Goal: Obtain resource: Obtain resource

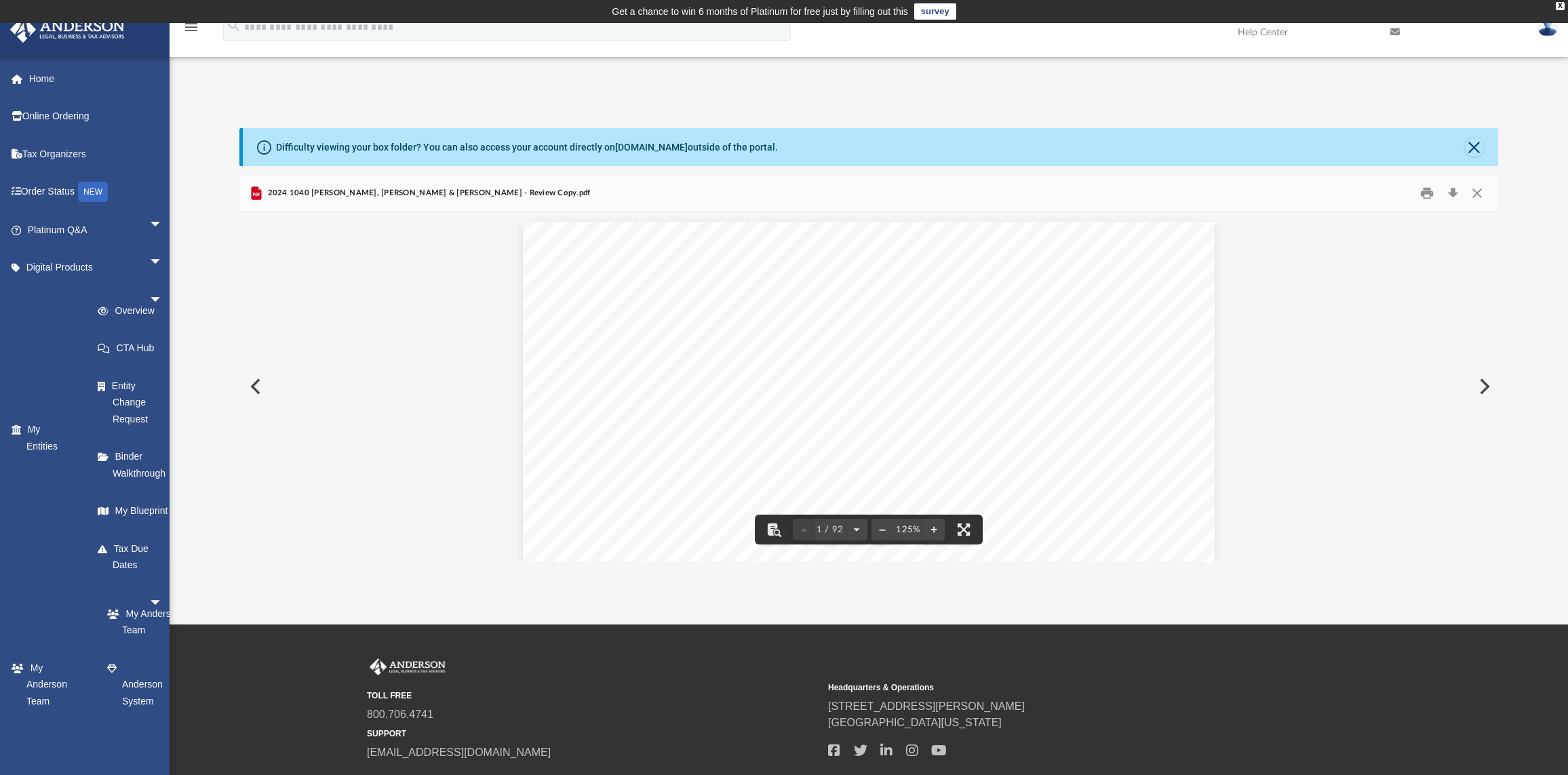
scroll to position [295, 1244]
click at [253, 387] on button "Preview" at bounding box center [254, 387] width 30 height 38
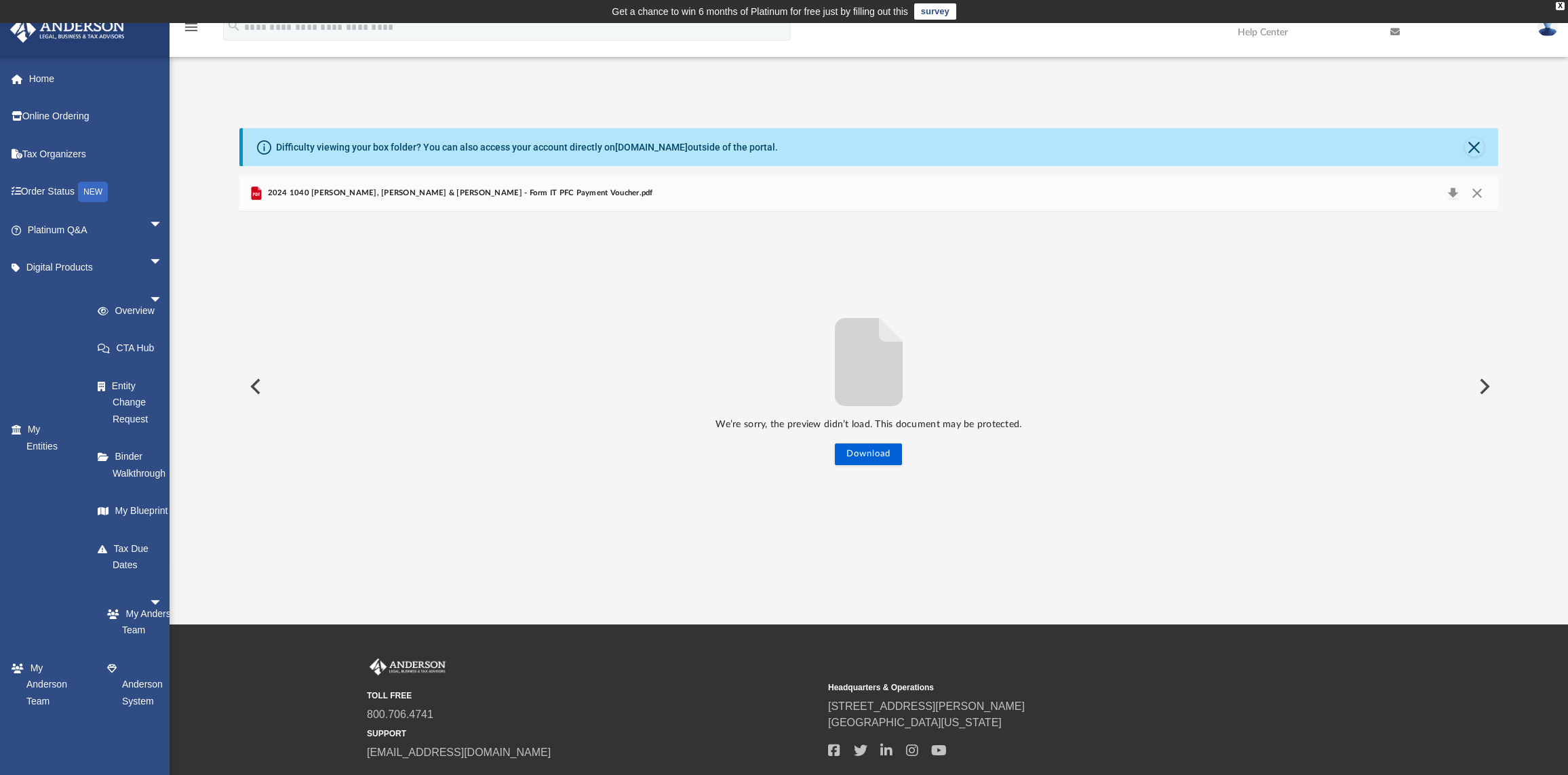
click at [1498, 145] on div "Difficulty viewing your box folder? You can also access your account directly o…" at bounding box center [868, 345] width 1398 height 434
click at [1479, 148] on button "Close" at bounding box center [1474, 146] width 19 height 19
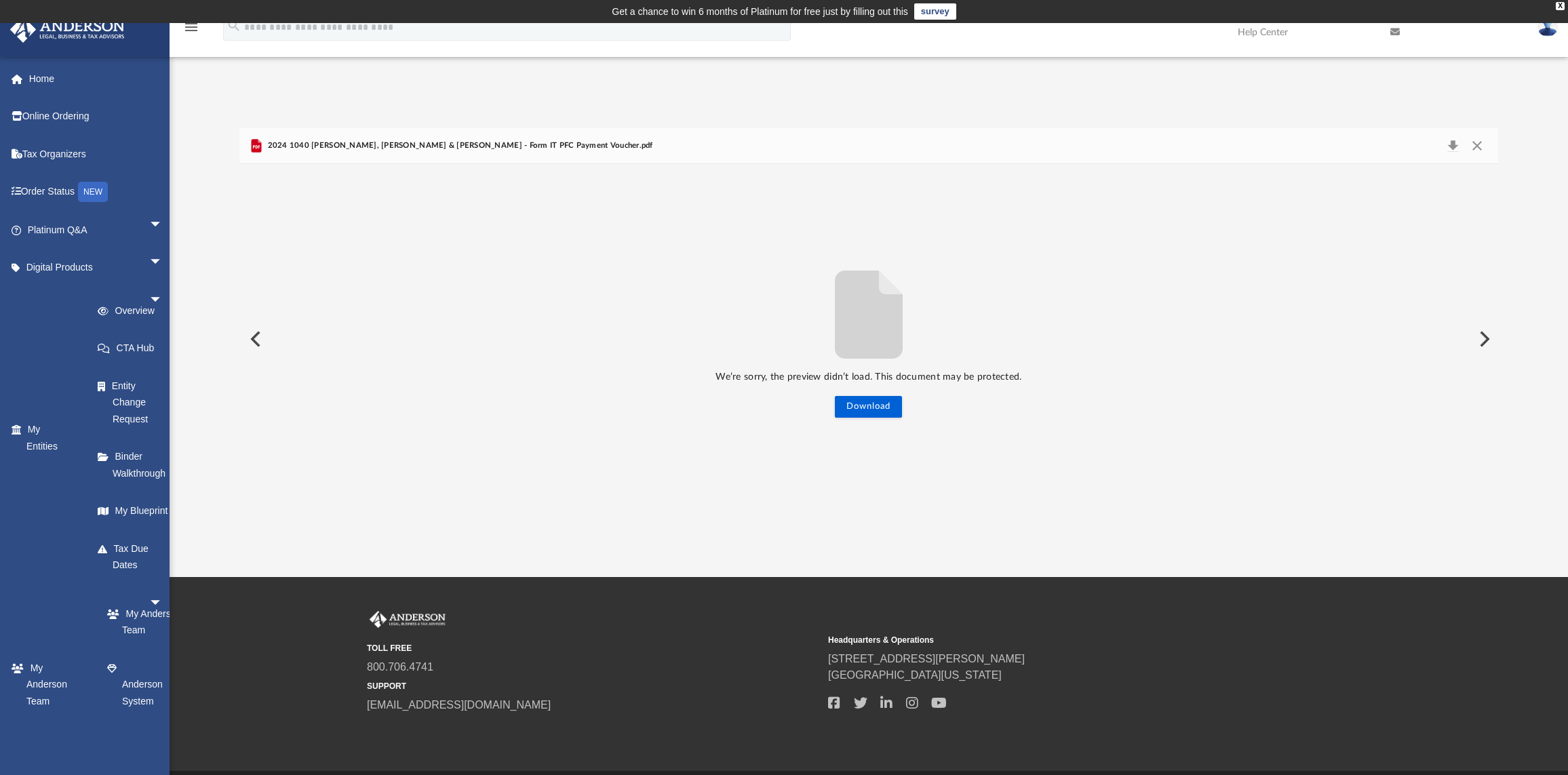
click at [252, 337] on button "Preview" at bounding box center [254, 339] width 30 height 38
click at [252, 339] on button "Preview" at bounding box center [254, 339] width 30 height 38
click at [1487, 143] on button "Close" at bounding box center [1477, 145] width 25 height 19
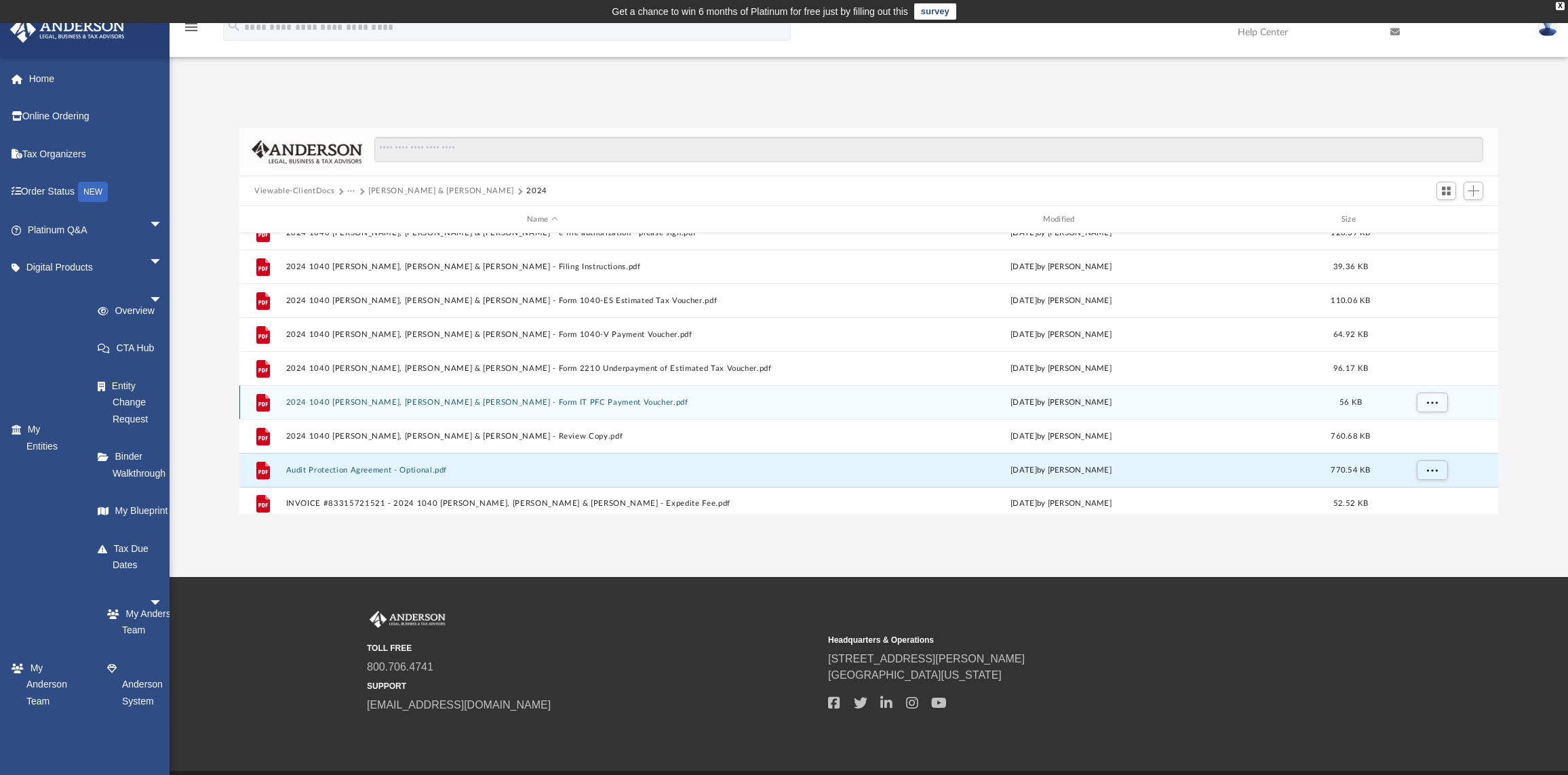
scroll to position [57, 0]
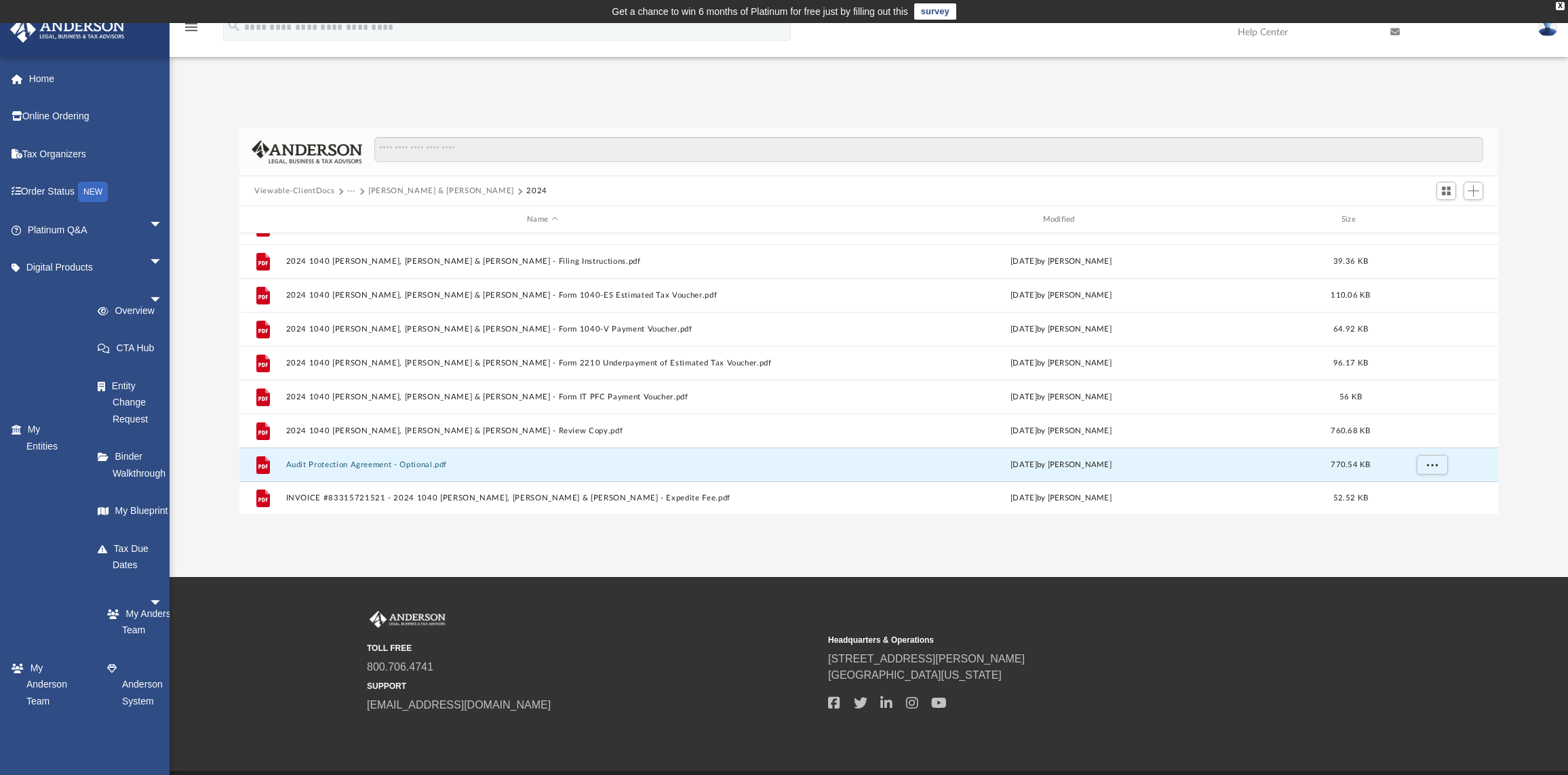
click at [303, 194] on button "Viewable-ClientDocs" at bounding box center [294, 190] width 80 height 12
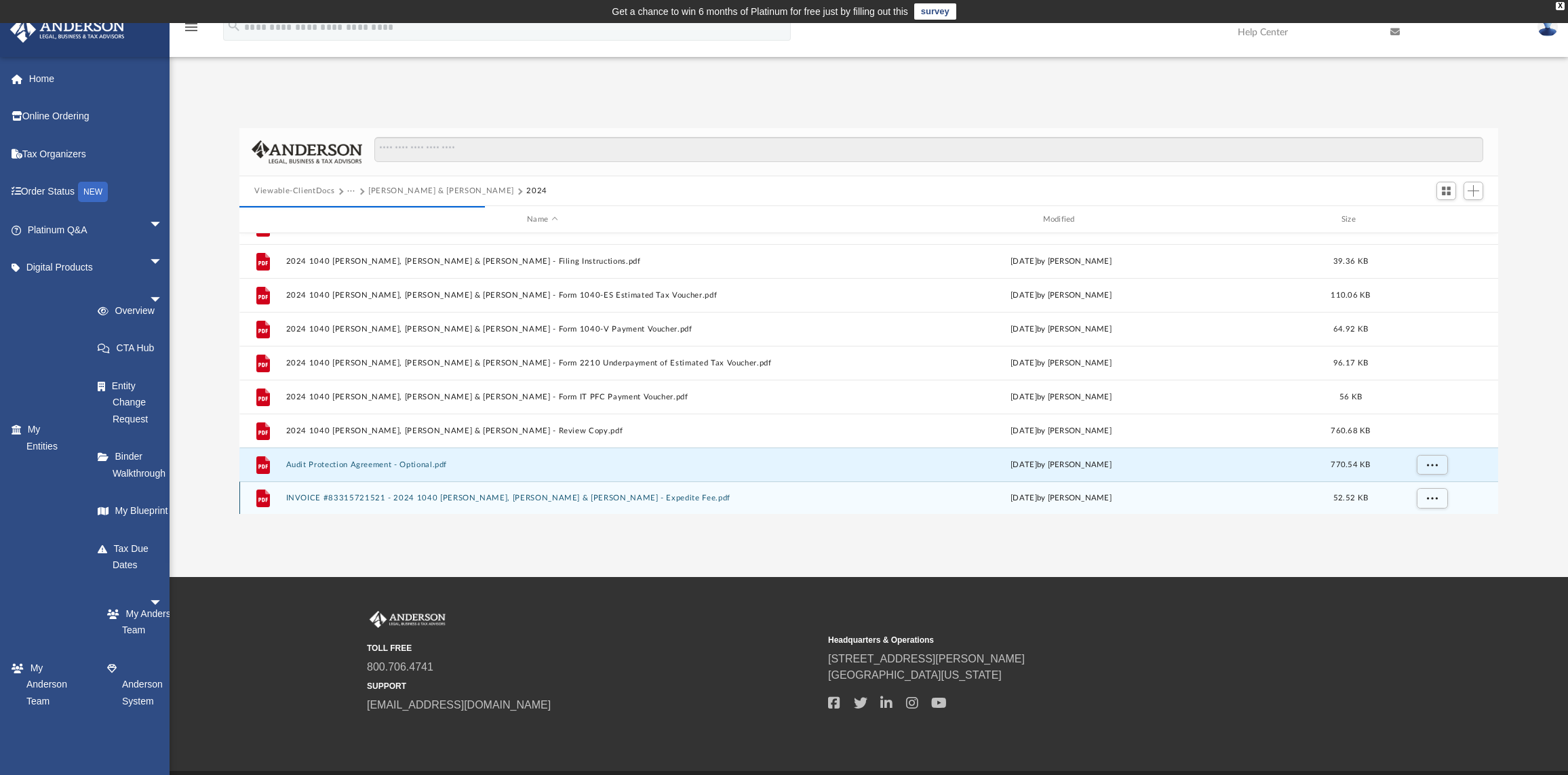
click at [447, 497] on button "INVOICE #83315721521 - 2024 1040 Baird Jr, Gary & Alisha - Expedite Fee.pdf" at bounding box center [542, 499] width 512 height 9
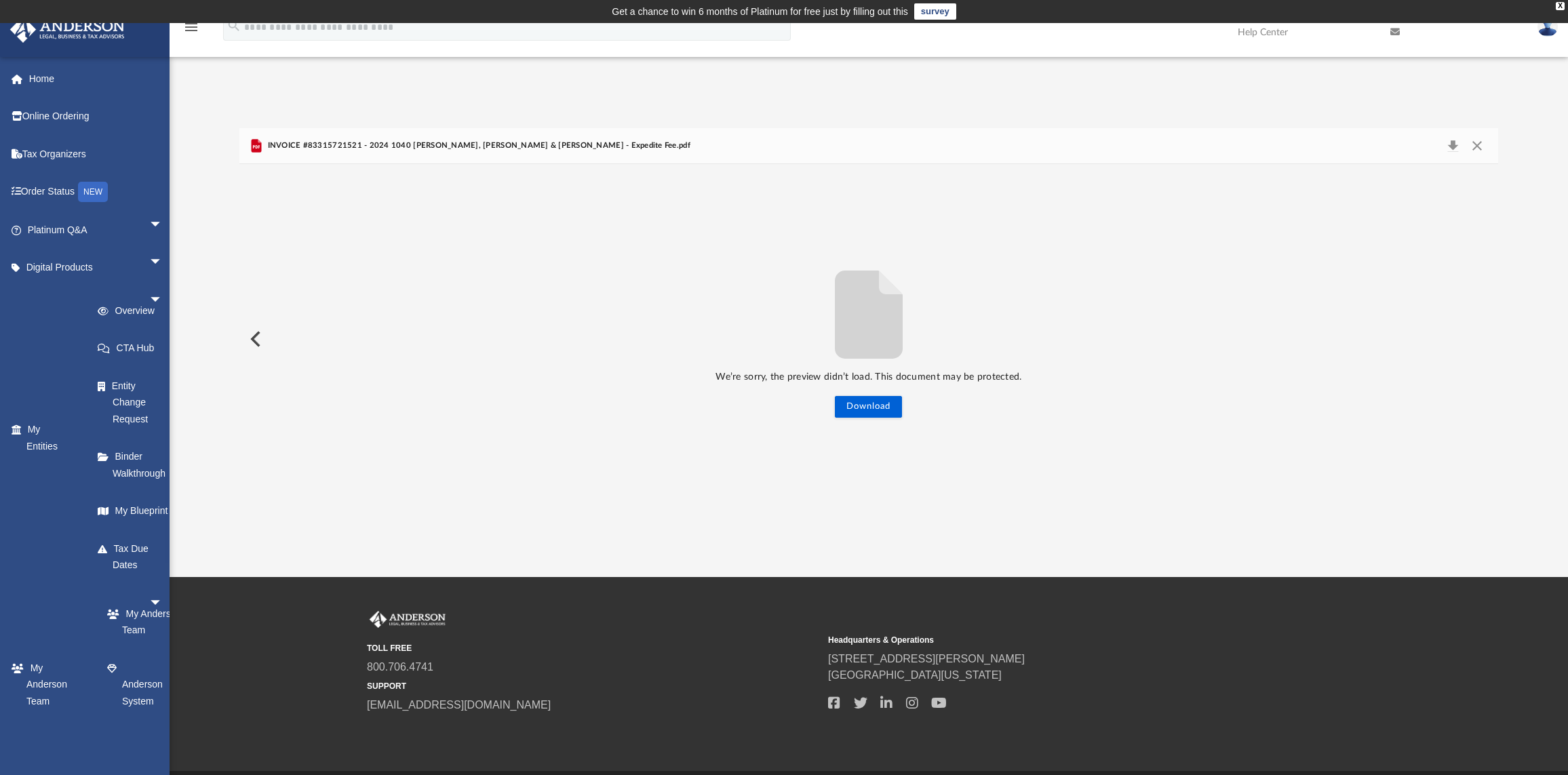
click at [261, 342] on button "Preview" at bounding box center [254, 339] width 30 height 38
click at [252, 340] on button "Preview" at bounding box center [254, 339] width 30 height 38
click at [1474, 147] on button "Close" at bounding box center [1477, 145] width 25 height 19
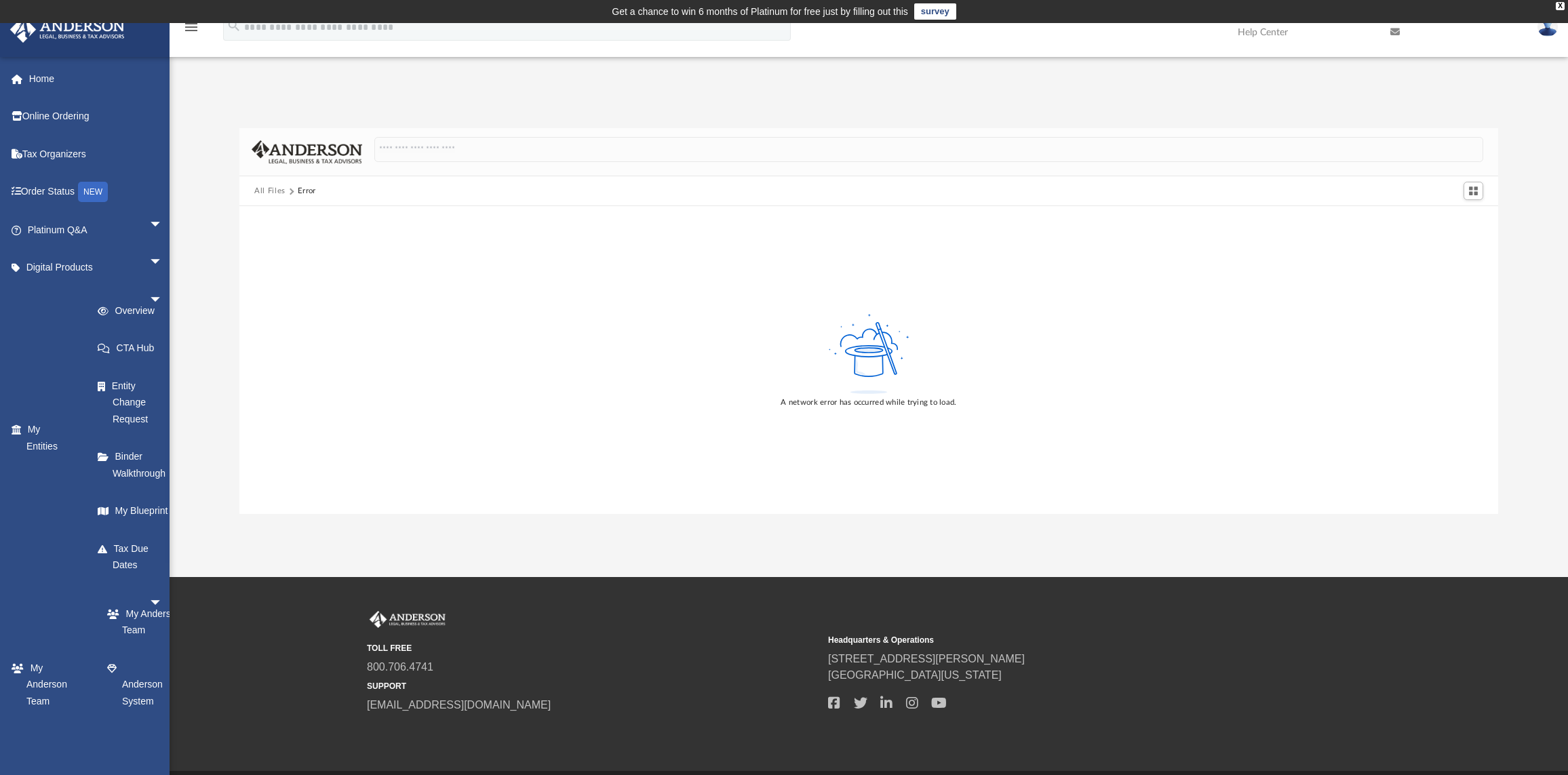
click at [264, 192] on button "All Files" at bounding box center [270, 190] width 31 height 12
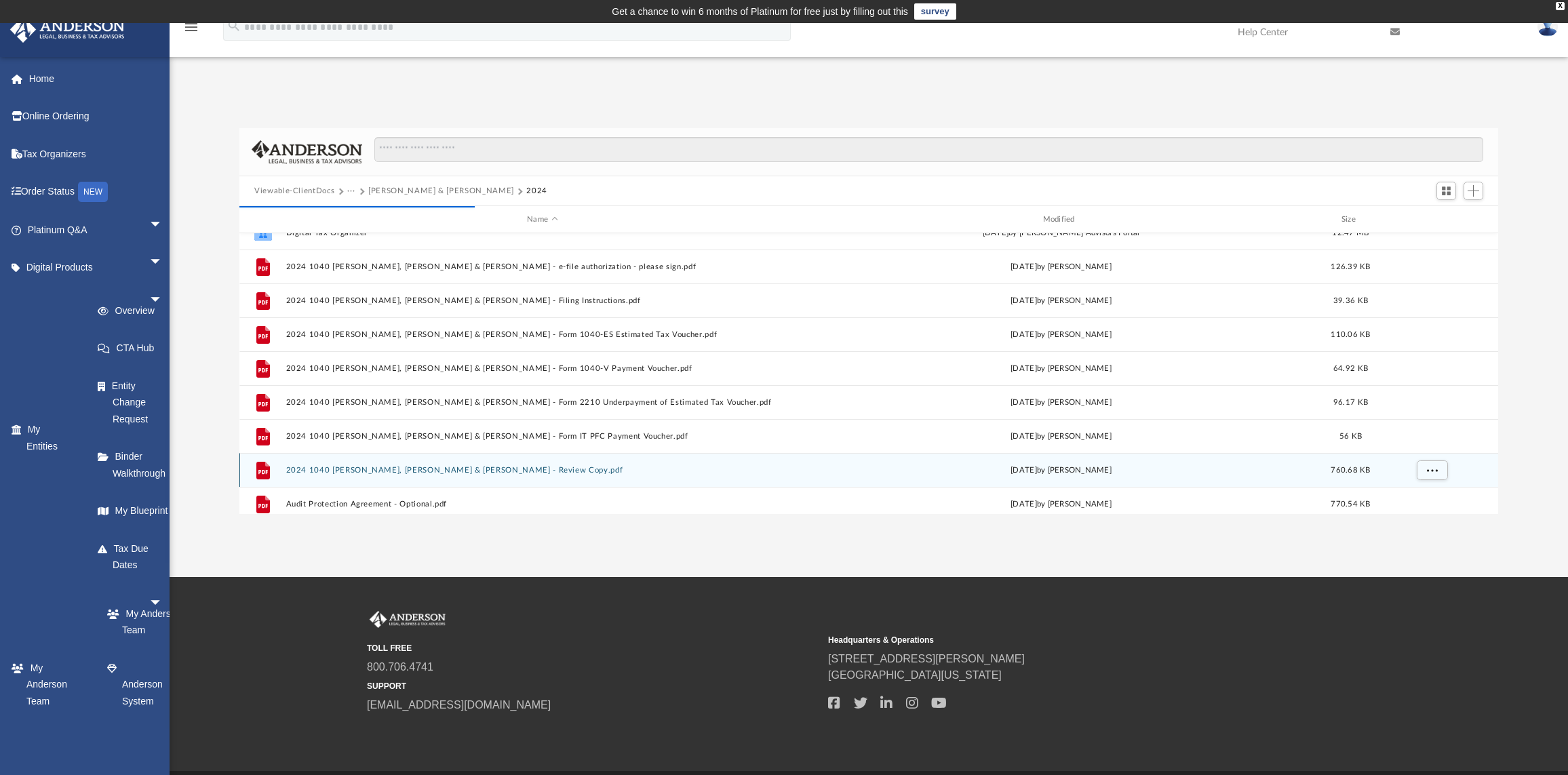
scroll to position [5, 0]
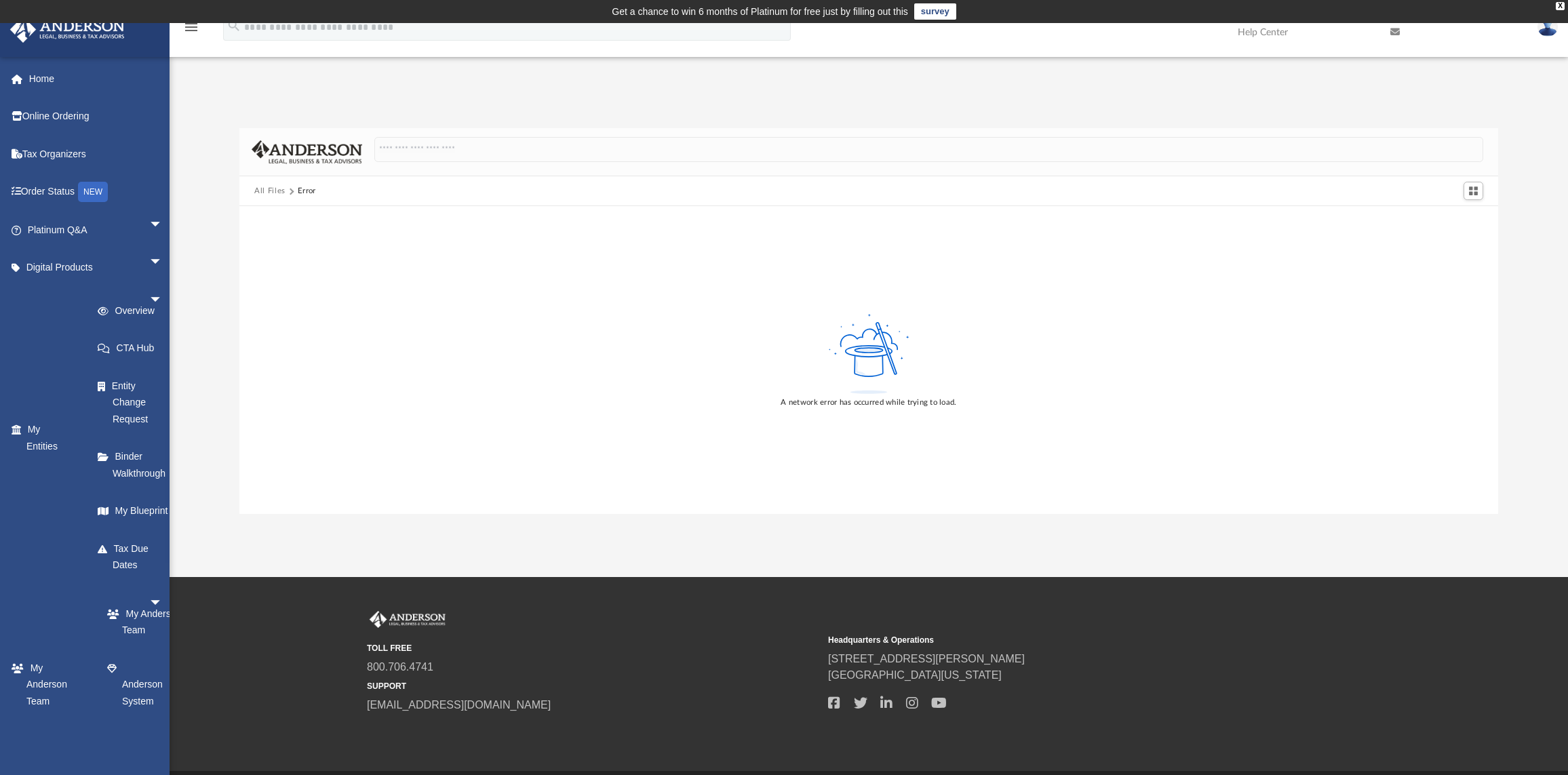
click at [270, 187] on button "All Files" at bounding box center [270, 190] width 31 height 12
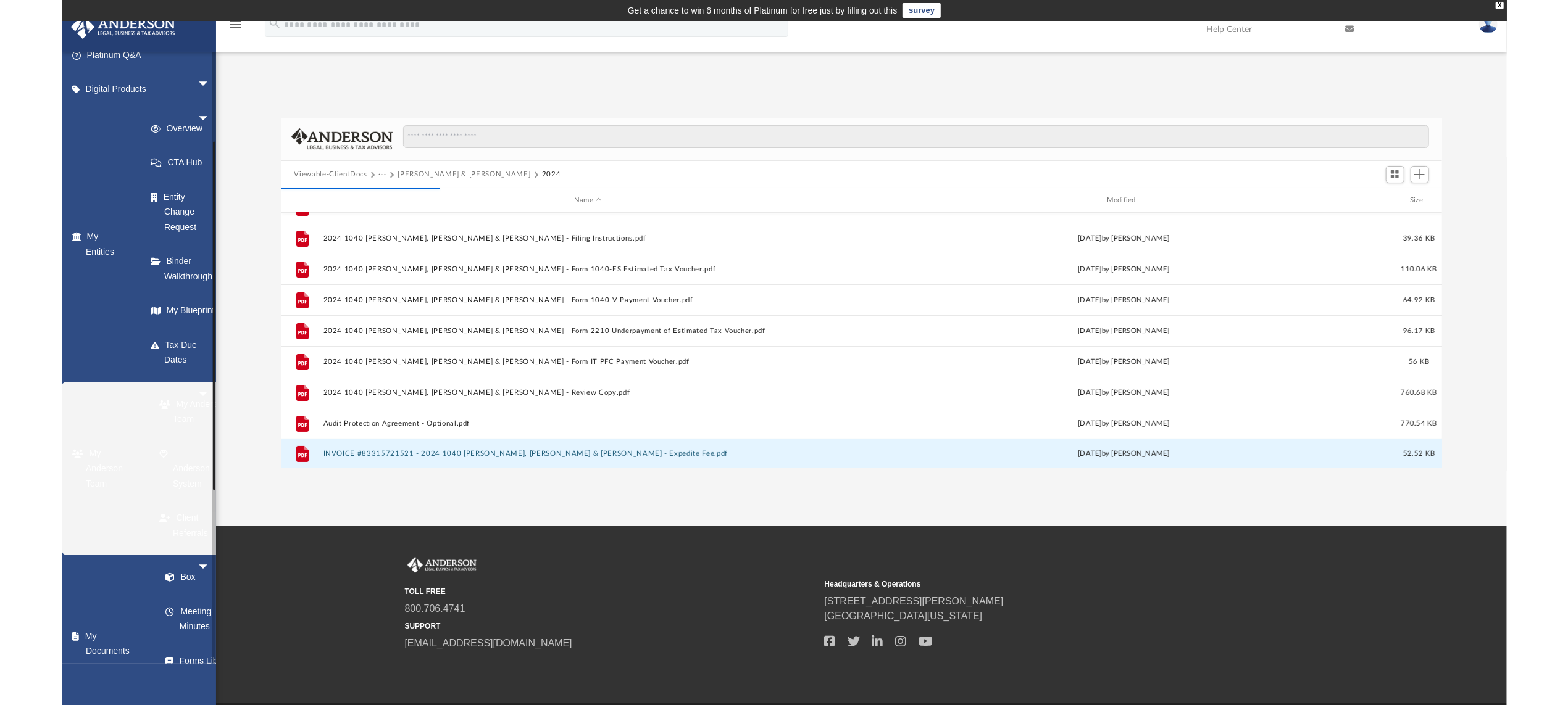
scroll to position [268, 1259]
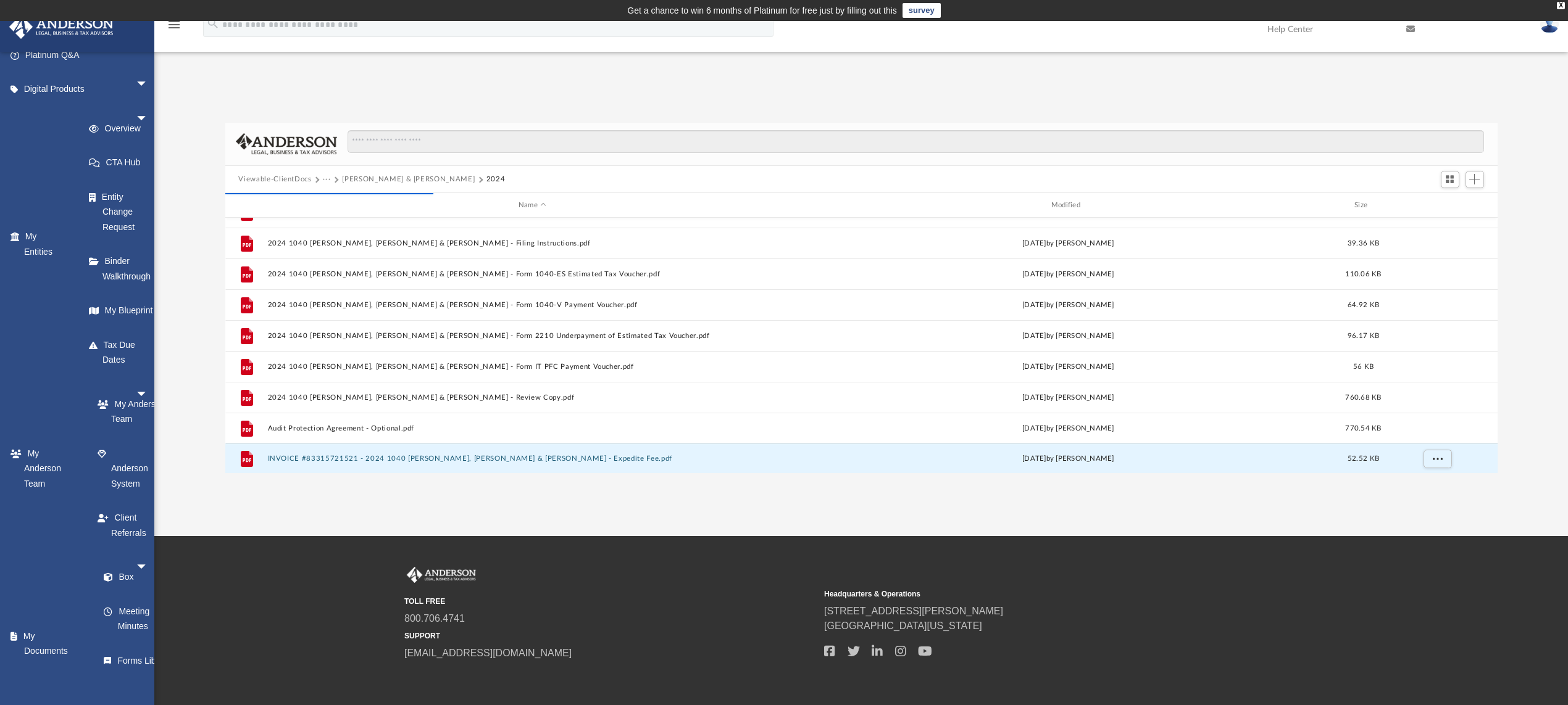
click at [187, 261] on div "Difficulty viewing your box folder? You can also access your account directly o…" at bounding box center [860, 299] width 1413 height 351
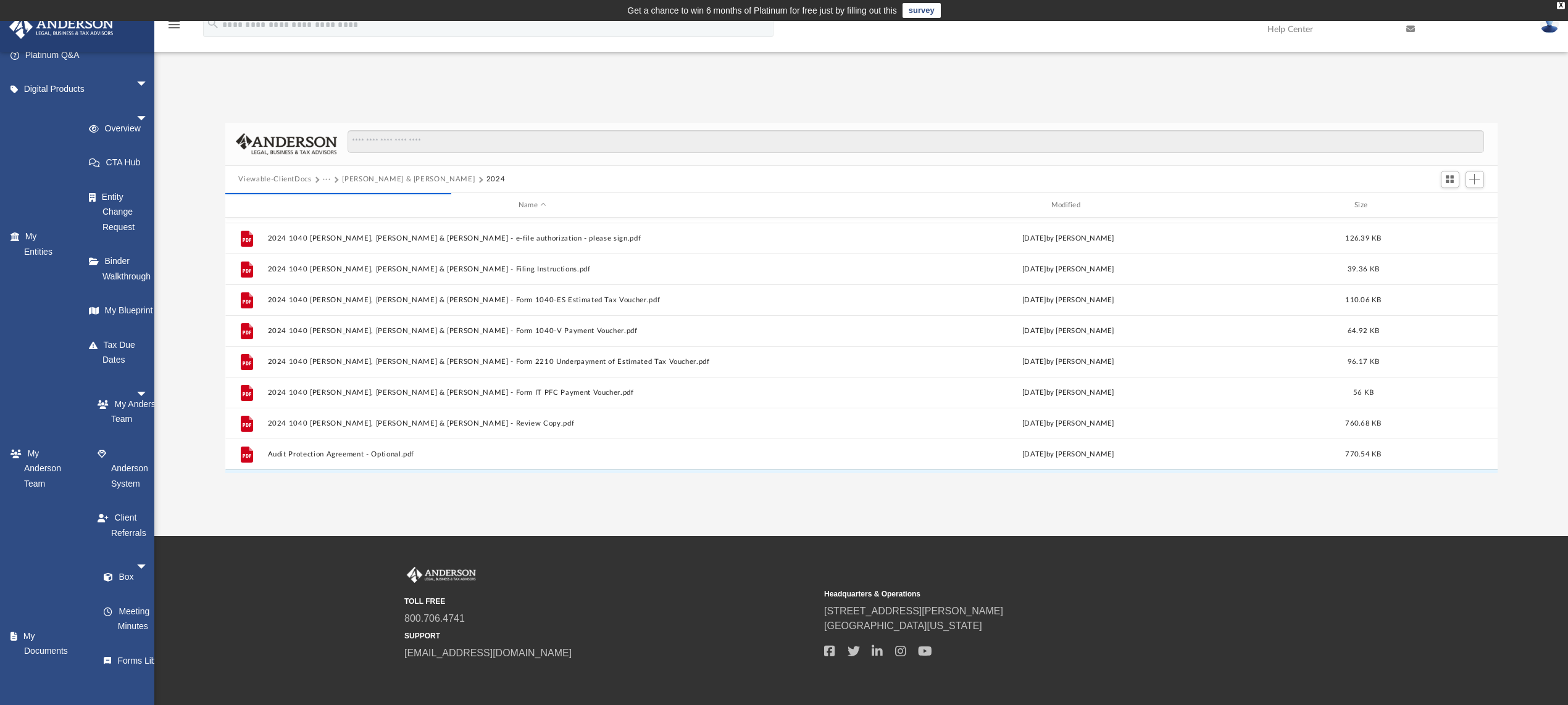
scroll to position [0, 0]
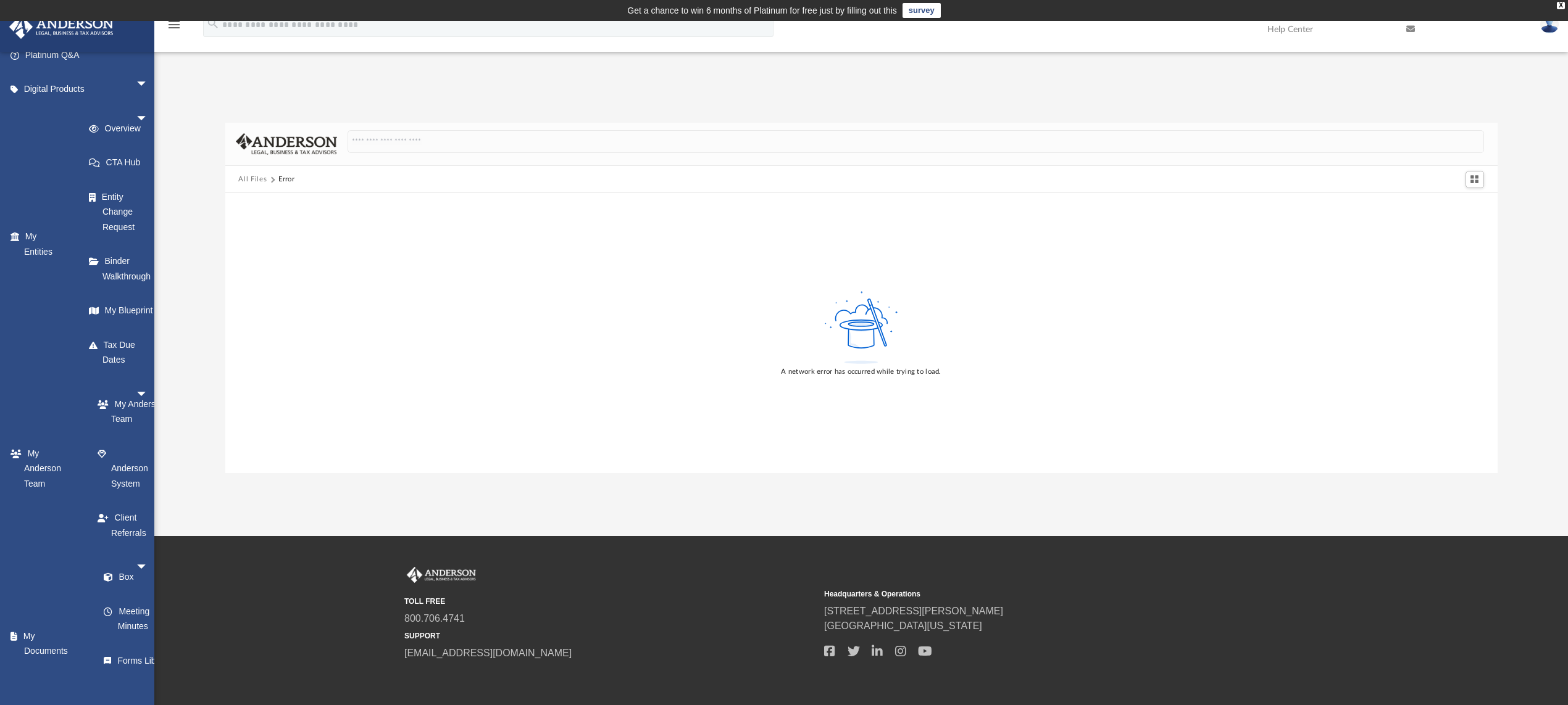
click at [256, 180] on button "All Files" at bounding box center [252, 179] width 28 height 11
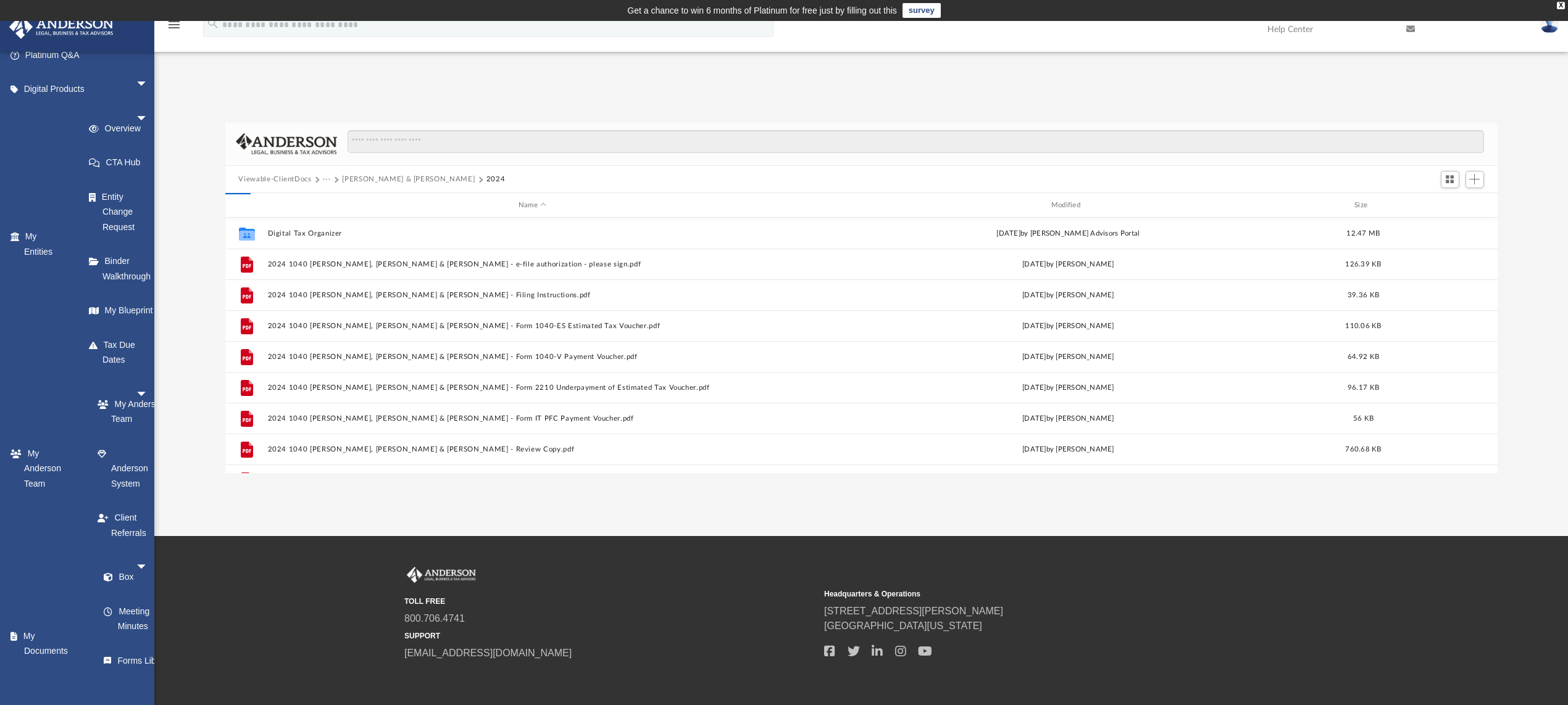
scroll to position [268, 1259]
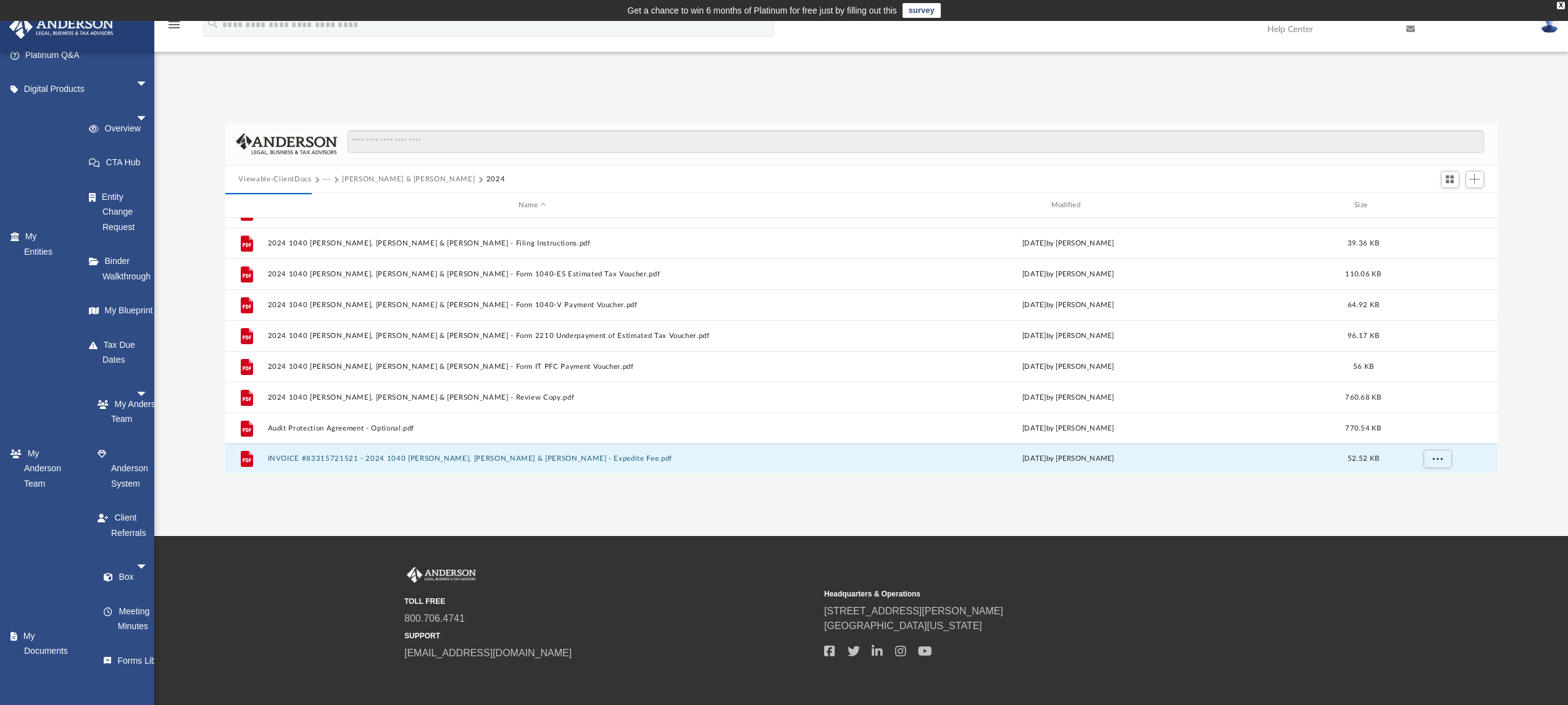
click at [256, 180] on button "Viewable-ClientDocs" at bounding box center [274, 179] width 72 height 11
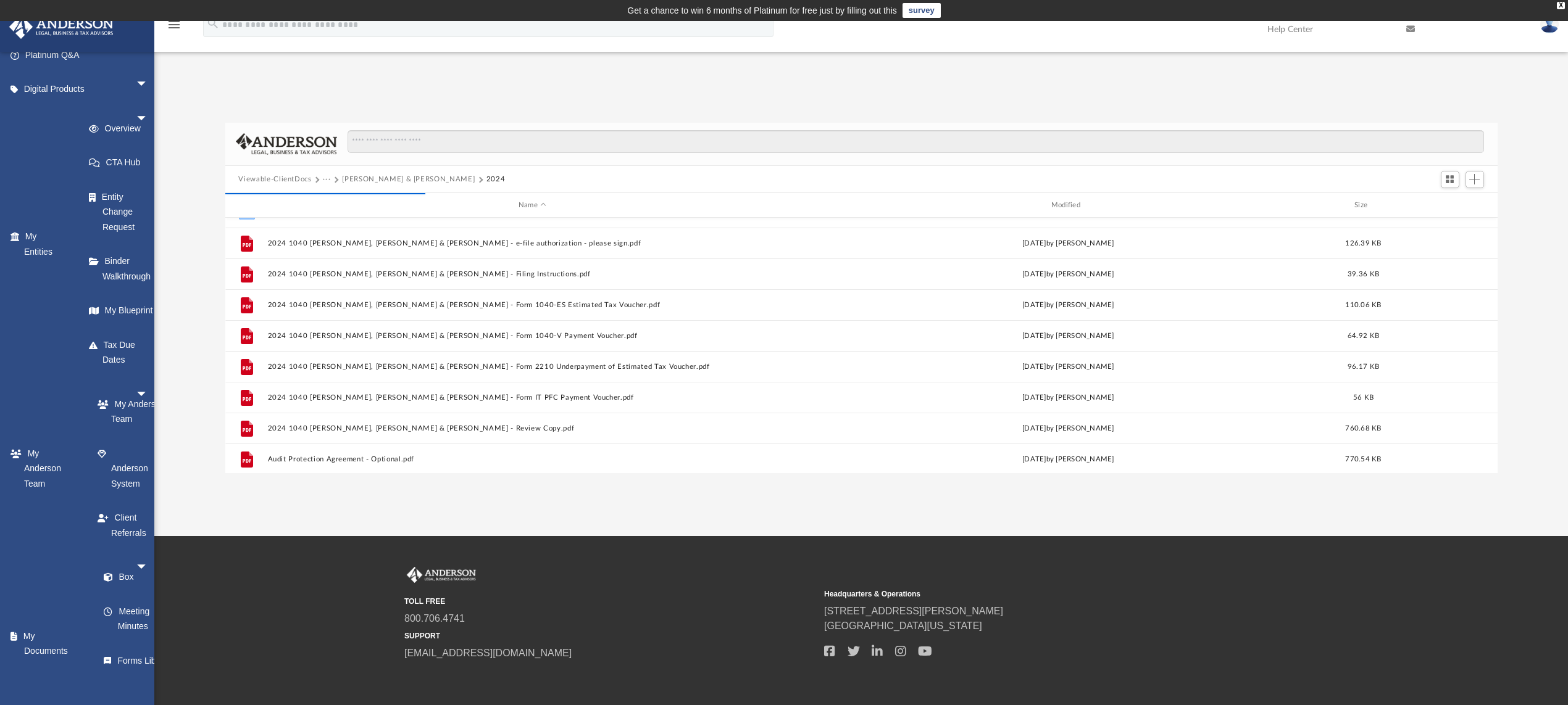
scroll to position [0, 0]
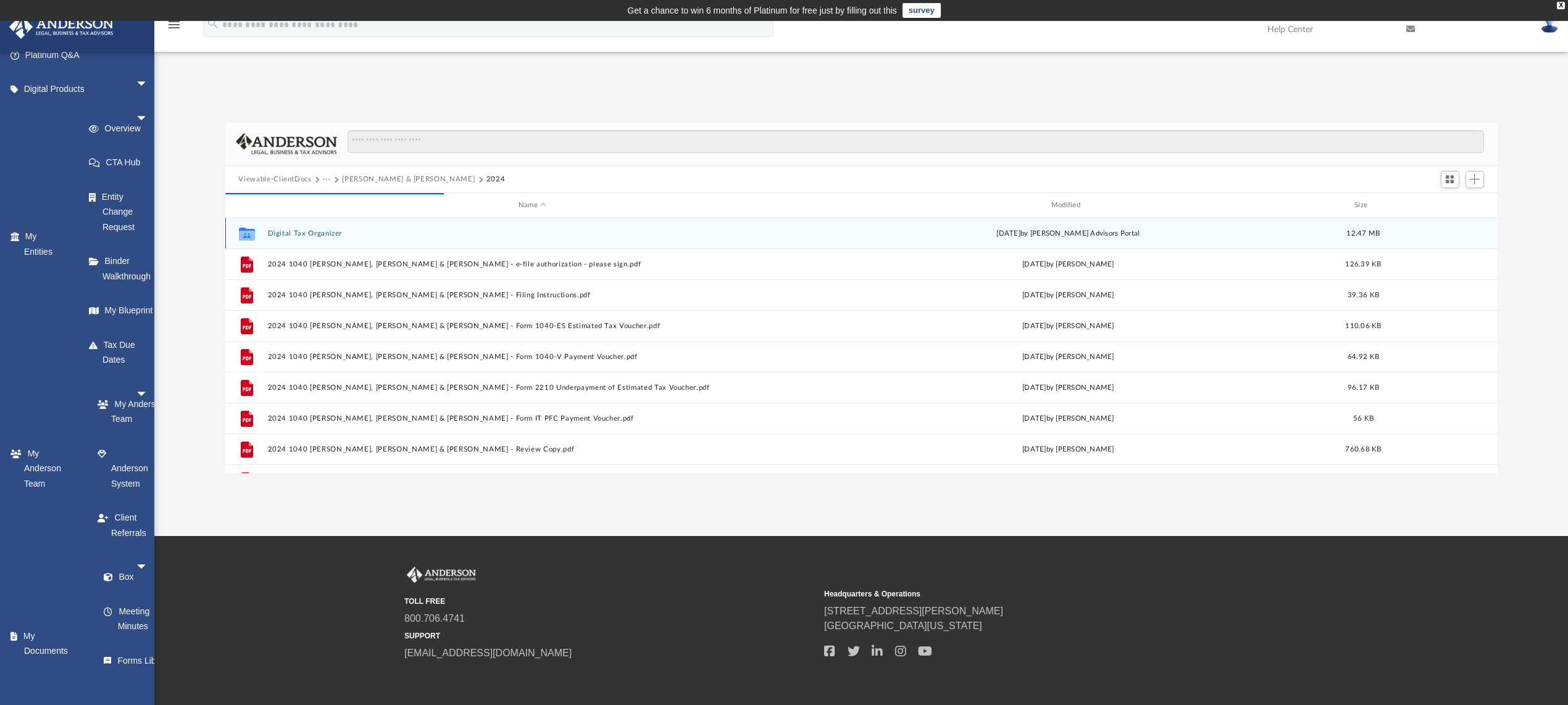
click at [300, 228] on div "Collaborated Folder Digital Tax Organizer Wed Jul 30 2025 by Anderson Advisors …" at bounding box center [862, 233] width 1272 height 31
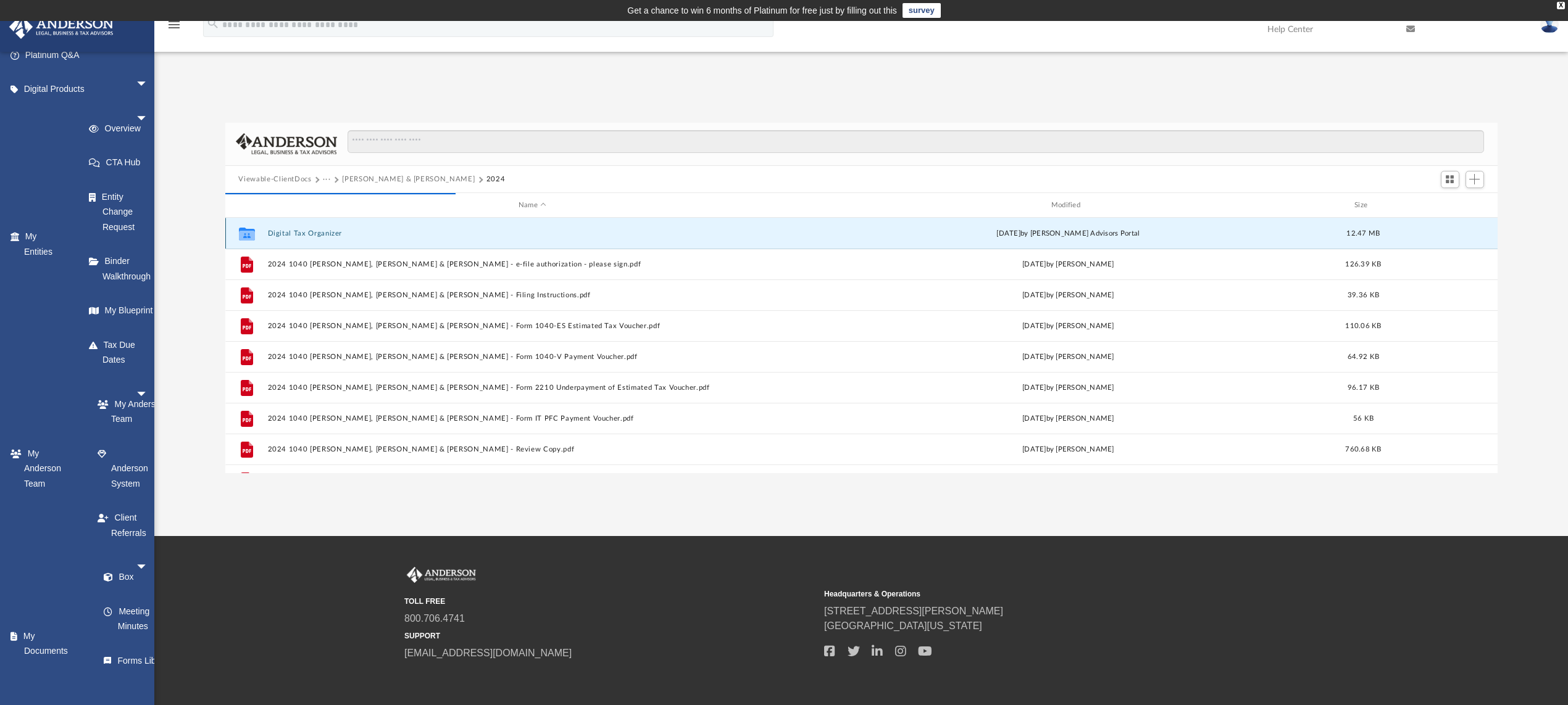
click at [297, 231] on button "Digital Tax Organizer" at bounding box center [532, 234] width 530 height 8
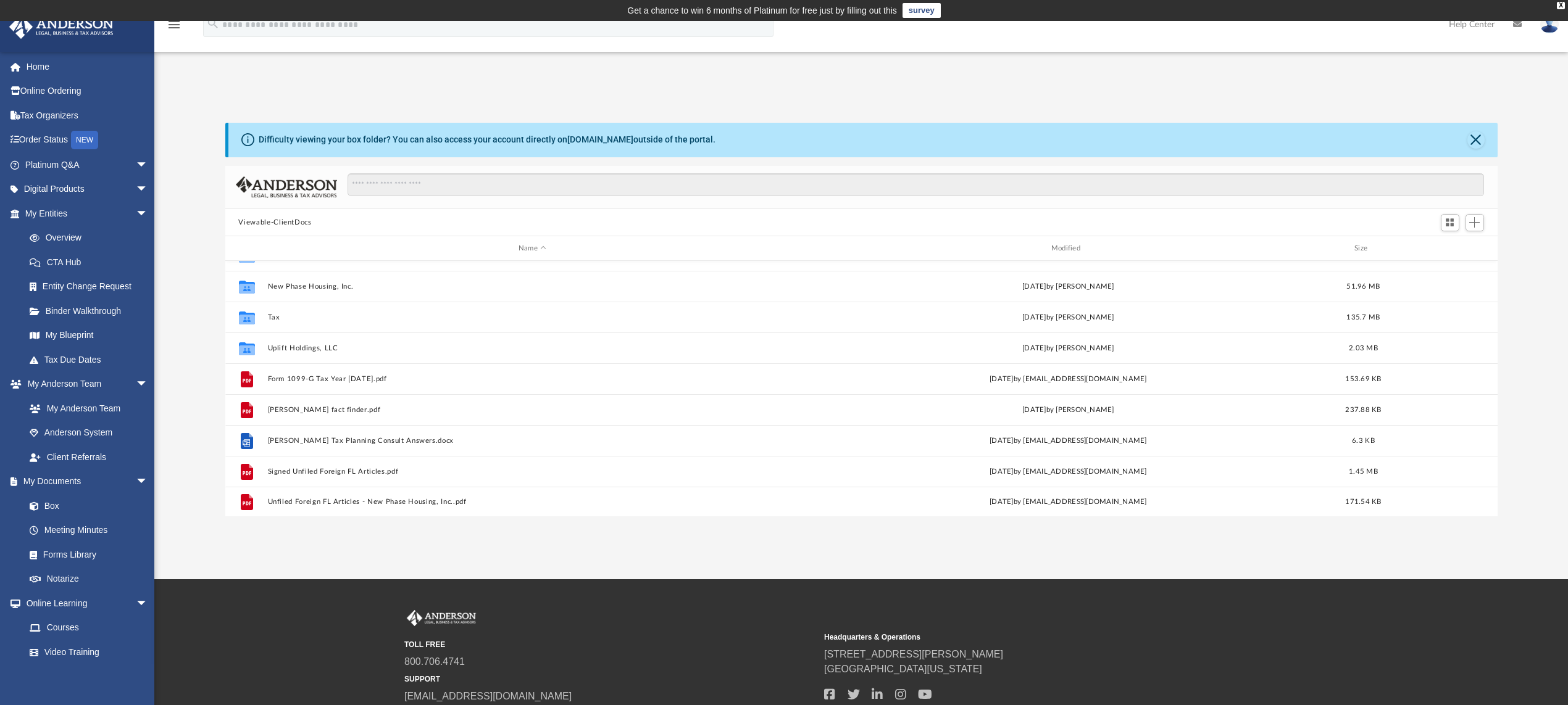
click at [281, 218] on button "Viewable-ClientDocs" at bounding box center [274, 222] width 72 height 11
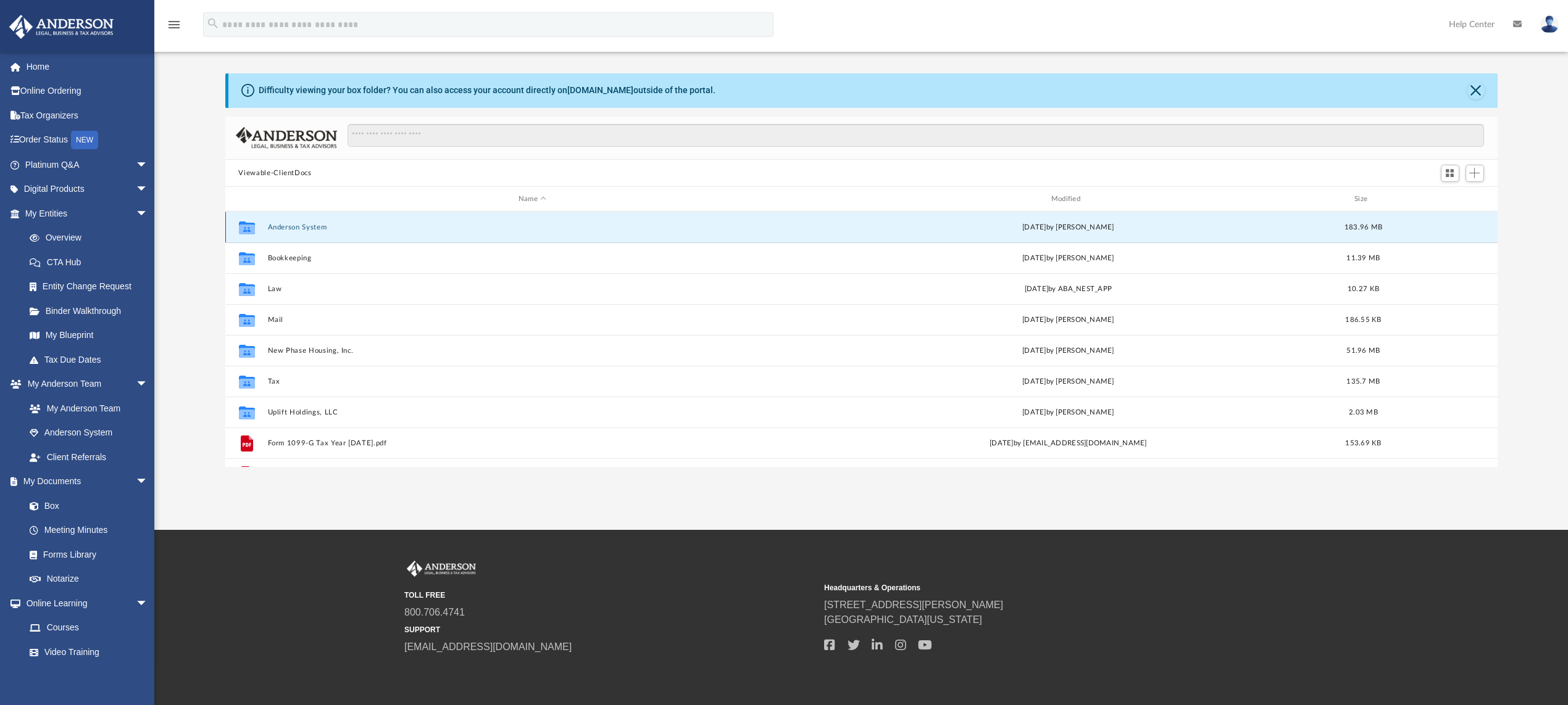
click at [301, 228] on button "Anderson System" at bounding box center [532, 227] width 530 height 8
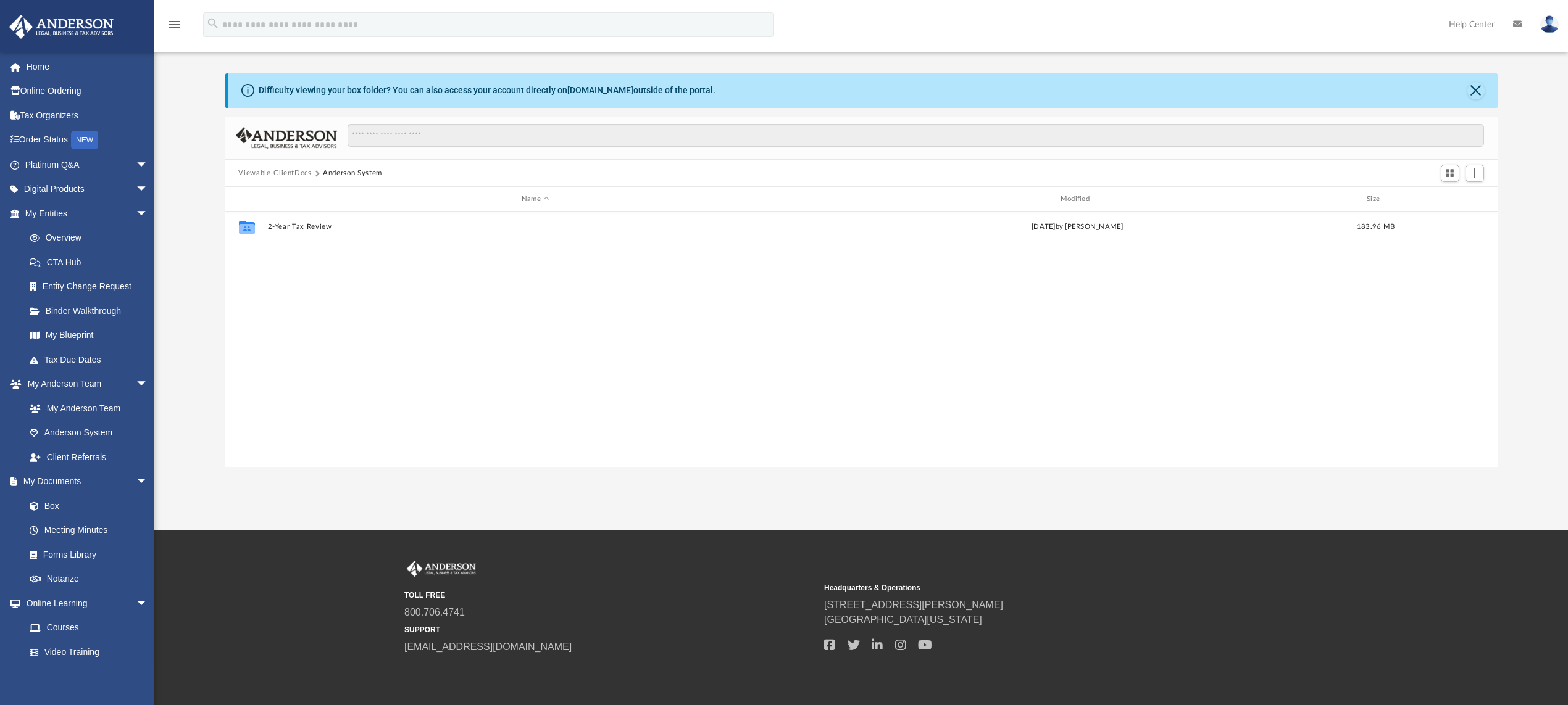
click at [268, 171] on button "Viewable-ClientDocs" at bounding box center [274, 173] width 72 height 11
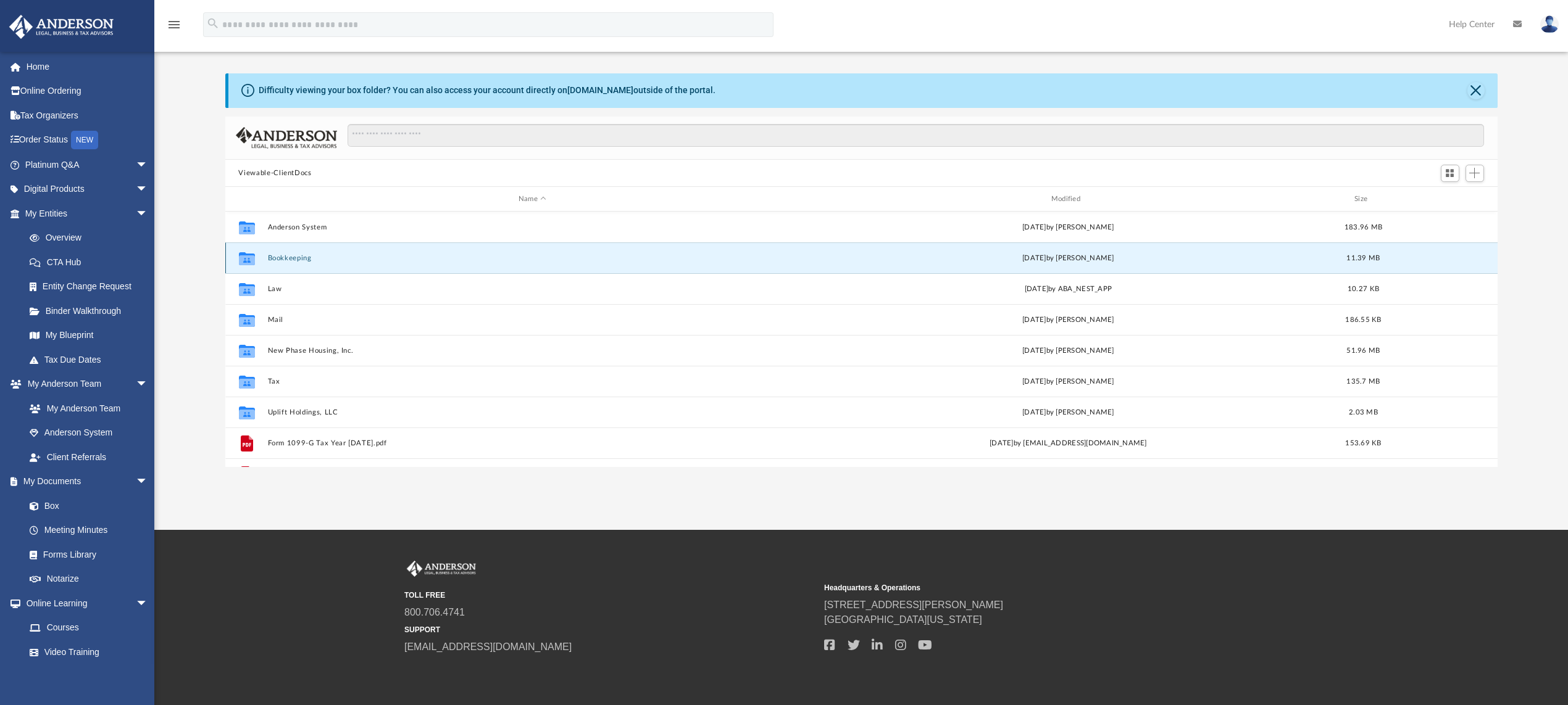
click at [291, 258] on button "Bookkeeping" at bounding box center [532, 258] width 530 height 8
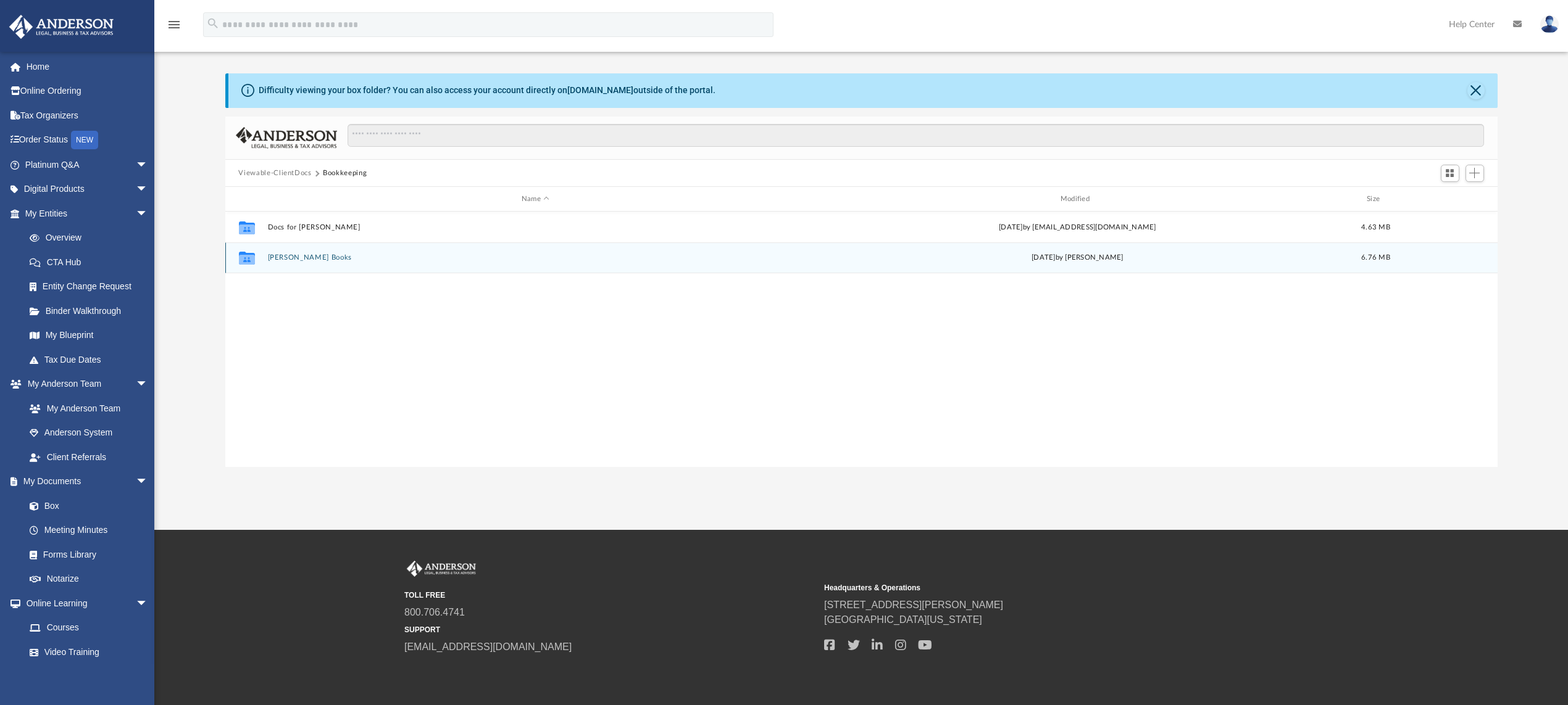
click at [291, 258] on button "[PERSON_NAME] Books" at bounding box center [535, 258] width 536 height 8
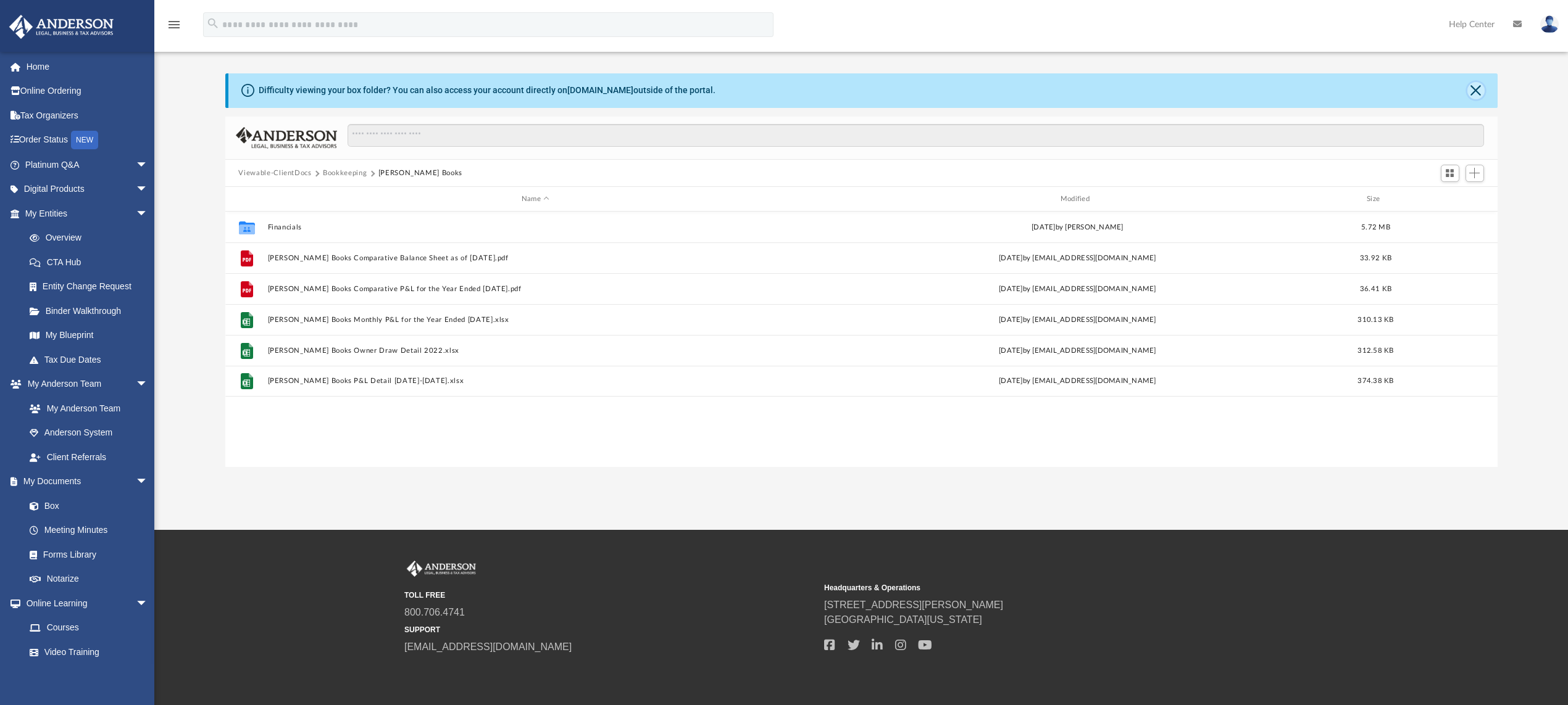
click at [1478, 91] on button "Close" at bounding box center [1476, 91] width 17 height 17
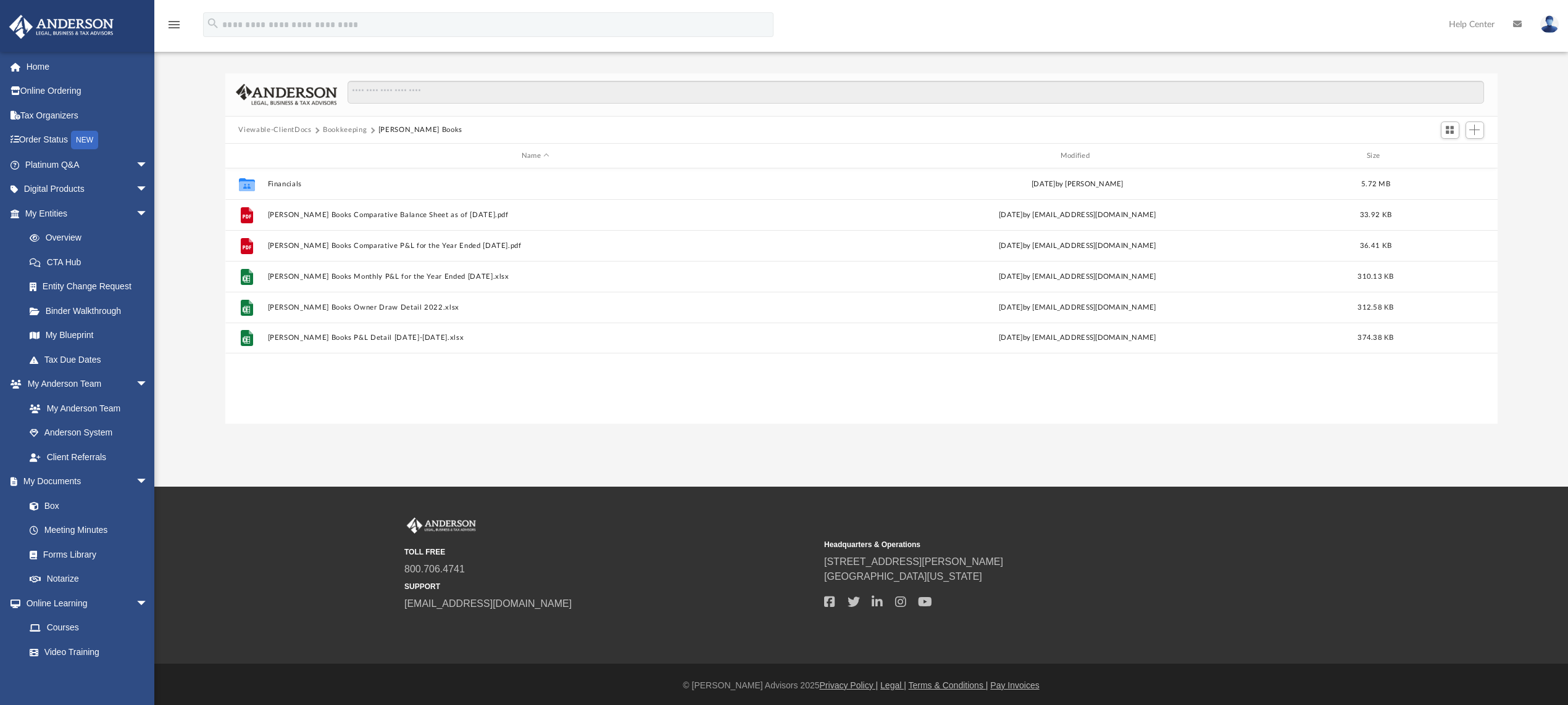
click at [276, 129] on button "Viewable-ClientDocs" at bounding box center [274, 130] width 72 height 11
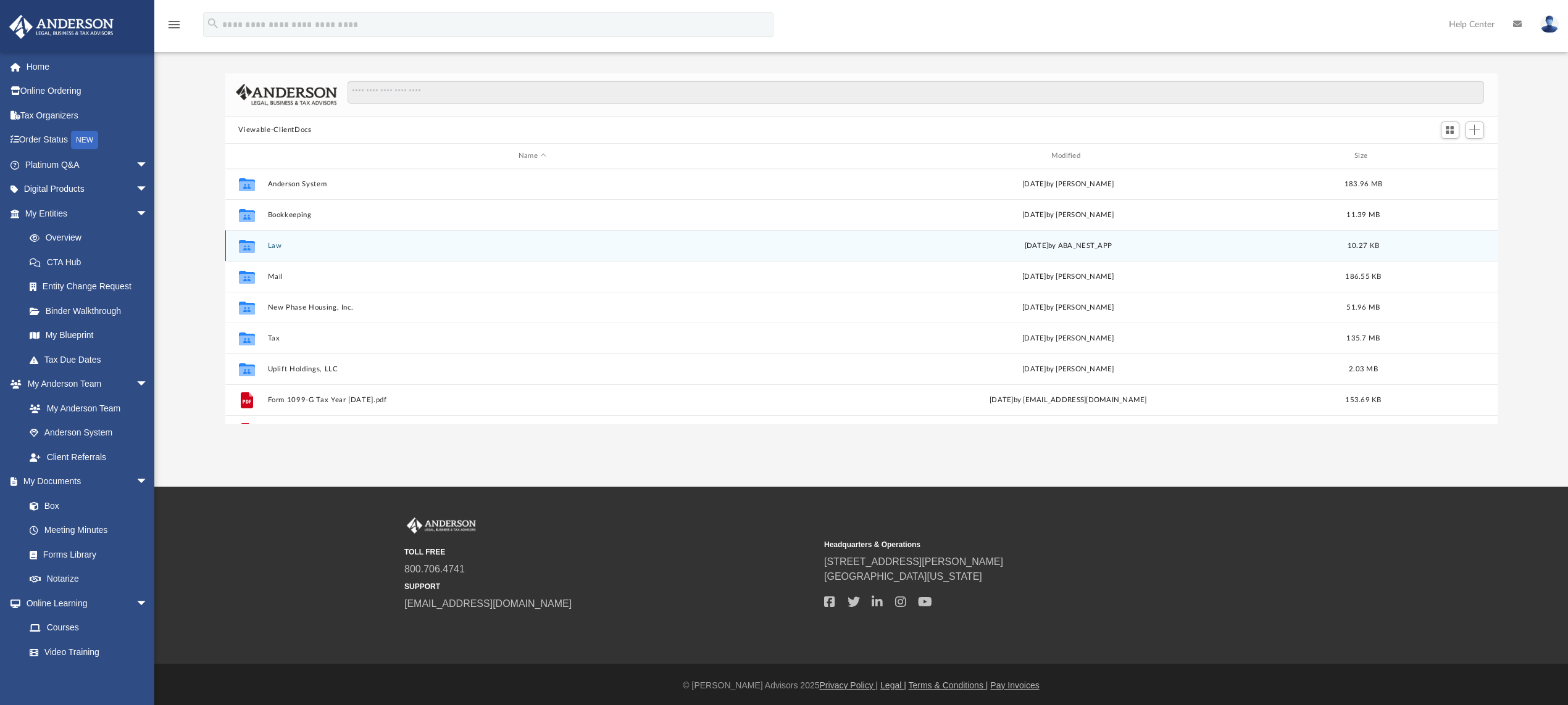
click at [274, 250] on div "Collaborated Folder Law [DATE] by ABA_NEST_APP 10.27 KB" at bounding box center [862, 245] width 1272 height 31
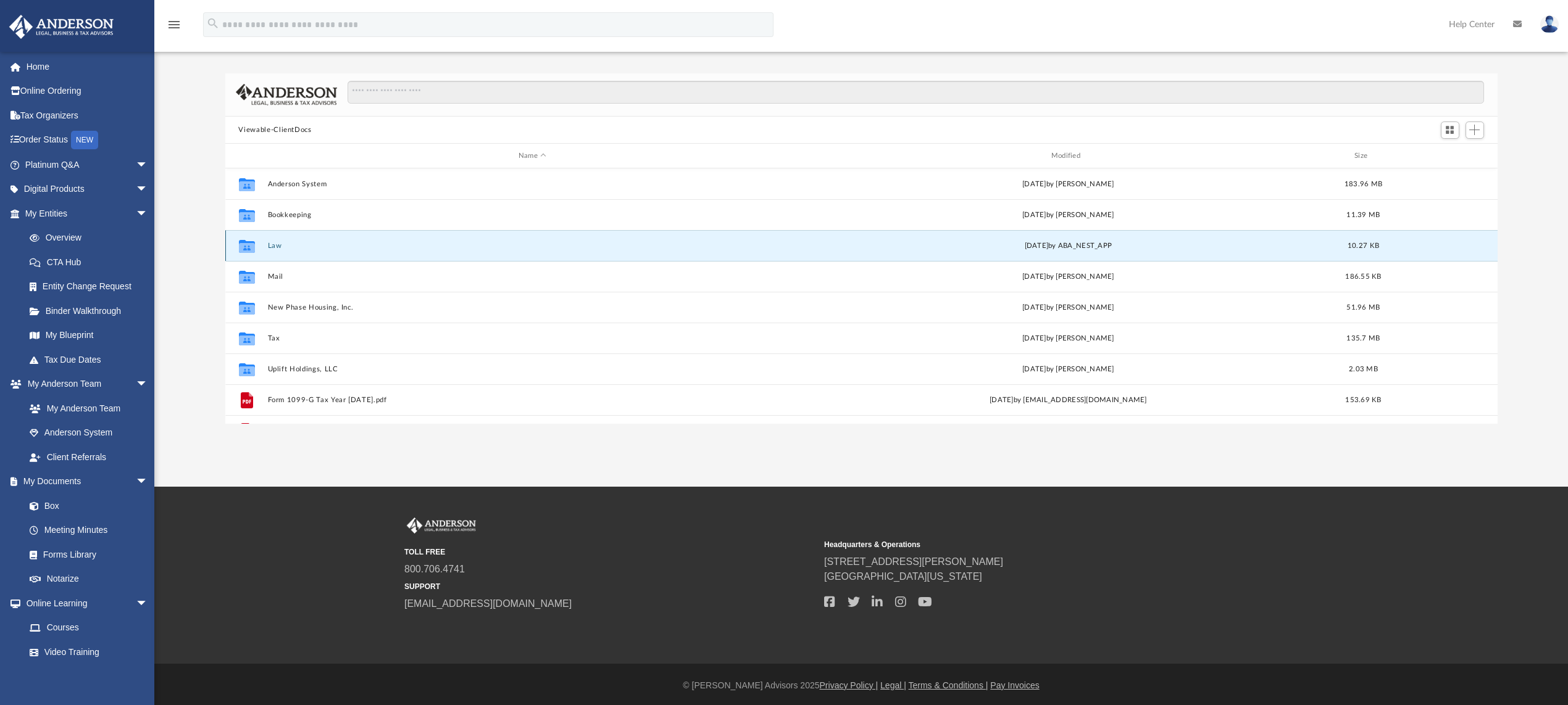
click at [274, 246] on button "Law" at bounding box center [532, 246] width 530 height 8
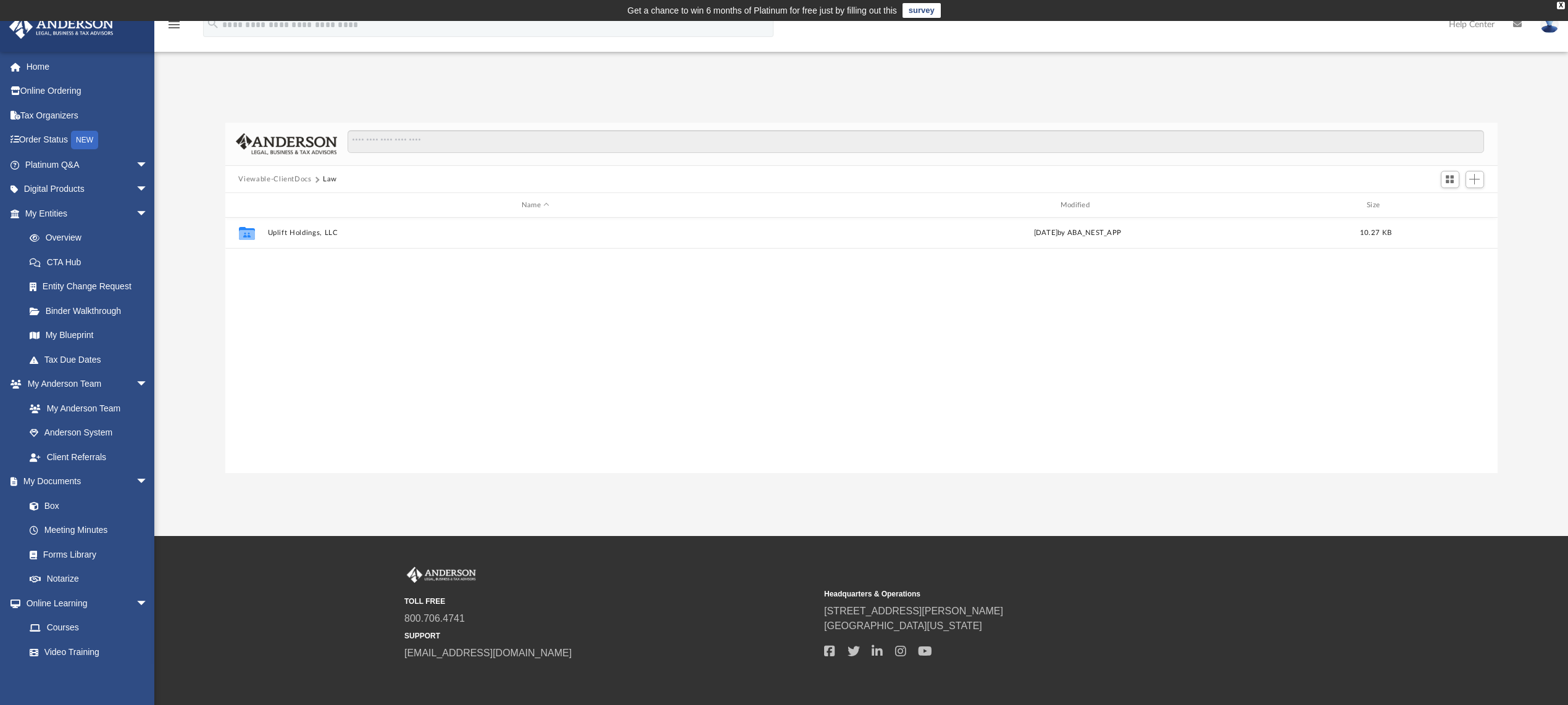
click at [278, 177] on button "Viewable-ClientDocs" at bounding box center [274, 179] width 72 height 11
